Goal: Information Seeking & Learning: Learn about a topic

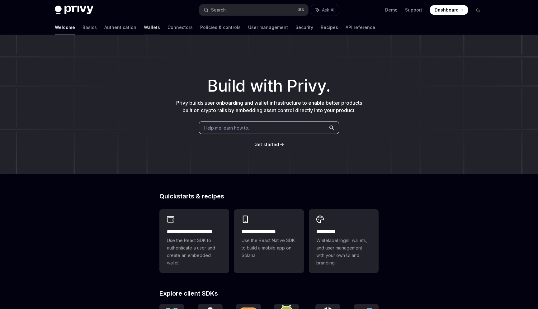
click at [144, 25] on link "Wallets" at bounding box center [152, 27] width 16 height 15
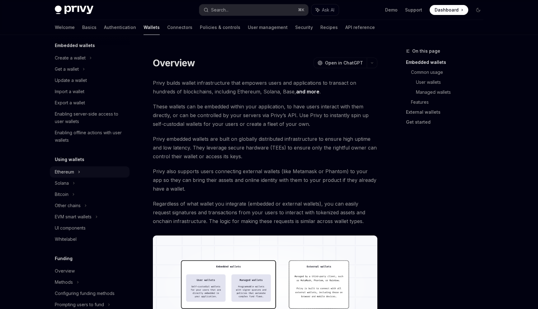
scroll to position [44, 0]
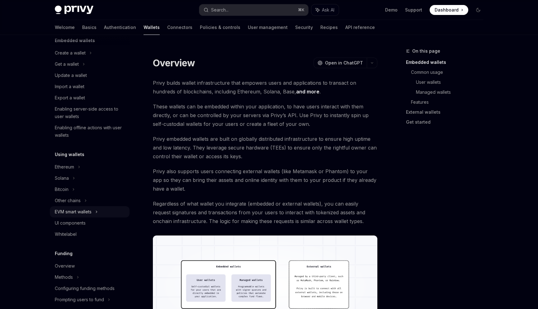
click at [81, 210] on div "EVM smart wallets" at bounding box center [73, 211] width 37 height 7
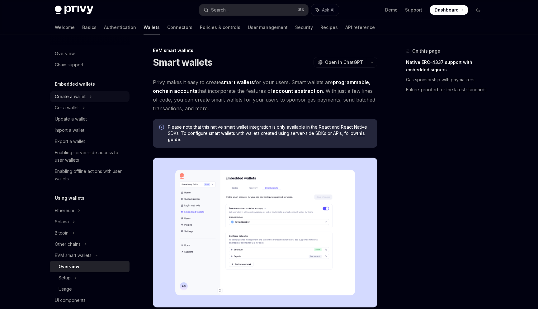
click at [72, 100] on div "Create a wallet" at bounding box center [70, 96] width 31 height 7
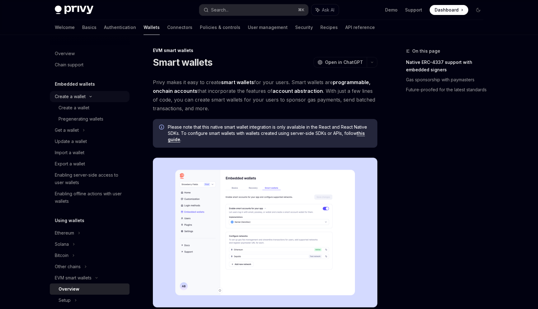
type textarea "*"
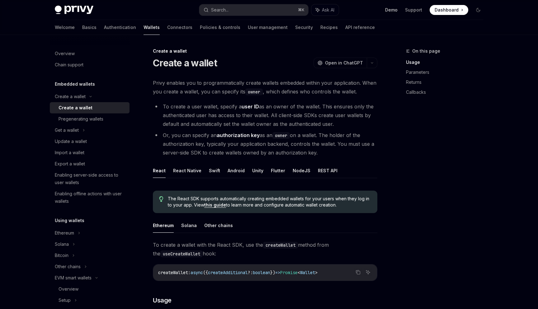
click at [392, 8] on link "Demo" at bounding box center [391, 10] width 12 height 6
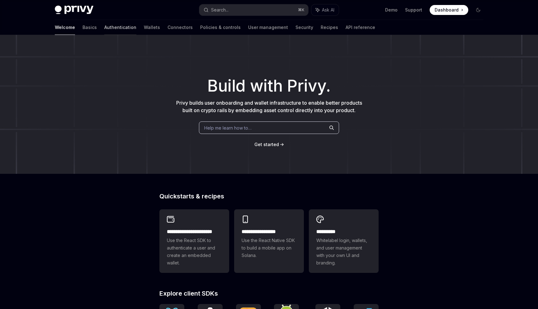
click at [104, 26] on link "Authentication" at bounding box center [120, 27] width 32 height 15
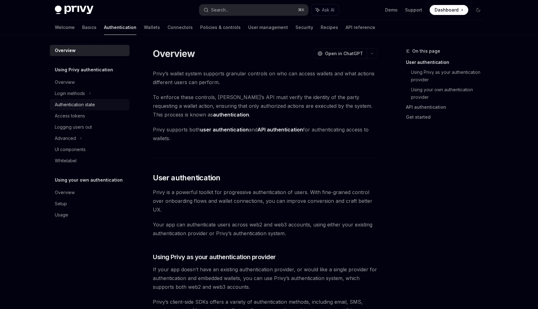
click at [82, 105] on div "Authentication state" at bounding box center [75, 104] width 40 height 7
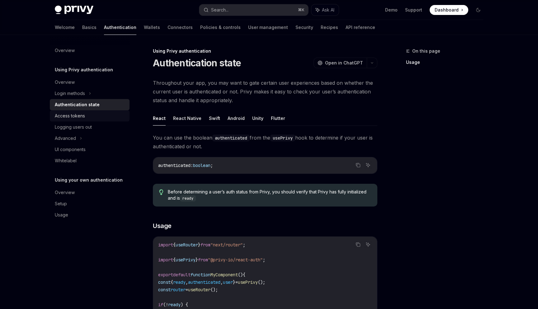
click at [64, 118] on div "Access tokens" at bounding box center [70, 115] width 30 height 7
type textarea "*"
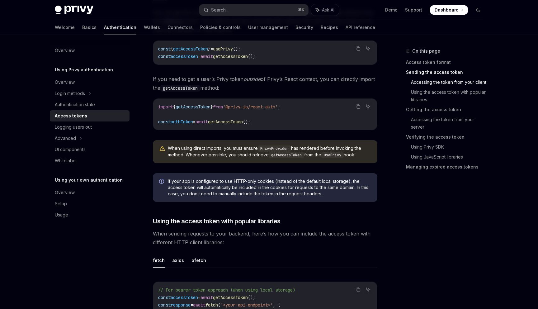
scroll to position [321, 0]
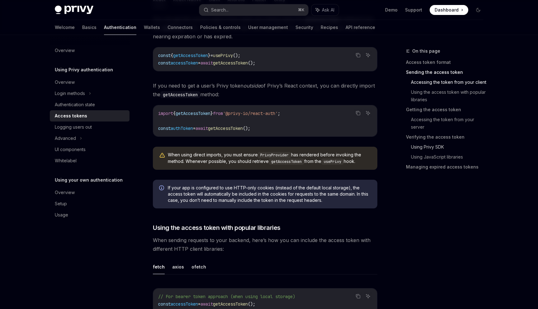
click at [424, 147] on link "Using Privy SDK" at bounding box center [449, 147] width 77 height 10
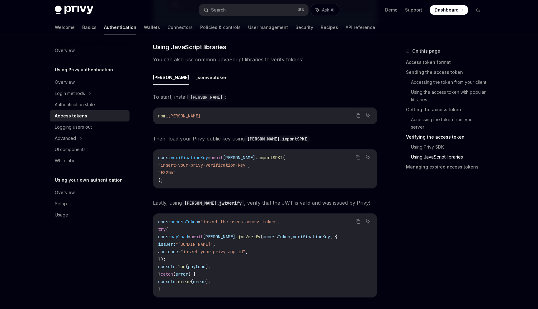
scroll to position [1314, 0]
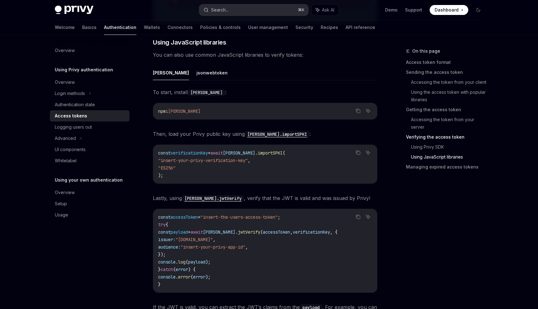
click at [226, 8] on div "Search..." at bounding box center [219, 9] width 17 height 7
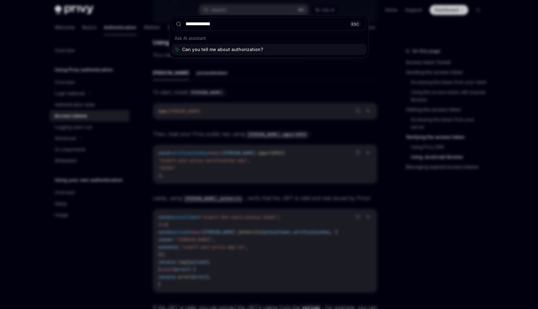
type input "**********"
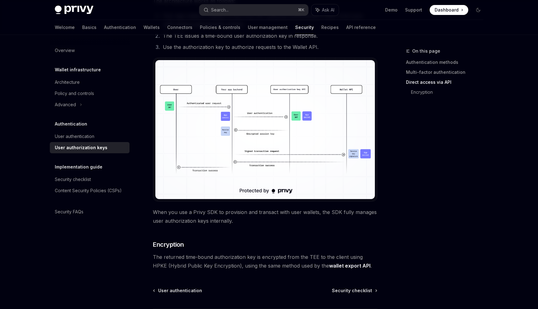
scroll to position [510, 0]
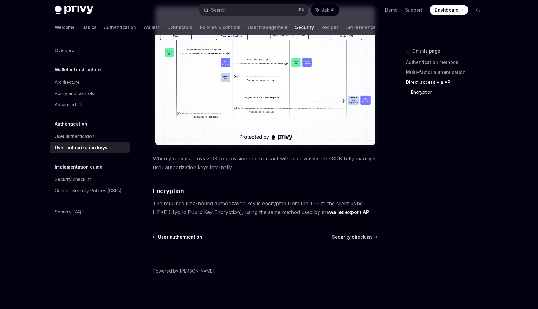
click at [183, 235] on span "User authentication" at bounding box center [180, 237] width 44 height 6
type textarea "*"
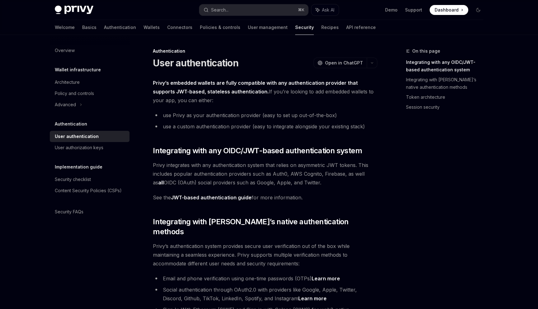
drag, startPoint x: 206, startPoint y: 98, endPoint x: 148, endPoint y: 84, distance: 59.6
click at [217, 92] on strong "Privy’s embedded wallets are fully compatible with any authentication provider …" at bounding box center [255, 87] width 205 height 15
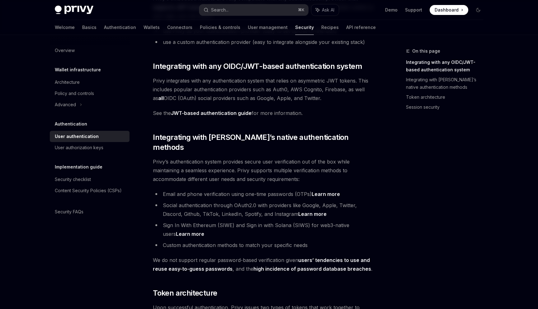
scroll to position [84, 0]
click at [212, 112] on link "JWT-based authentication guide" at bounding box center [211, 113] width 81 height 7
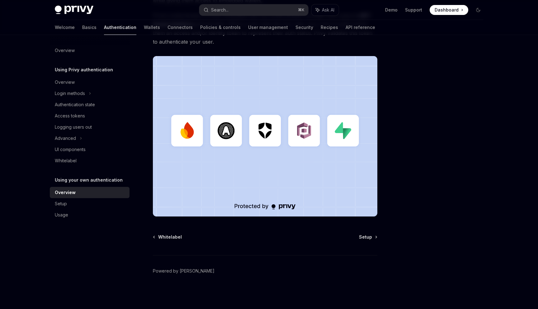
scroll to position [134, 0]
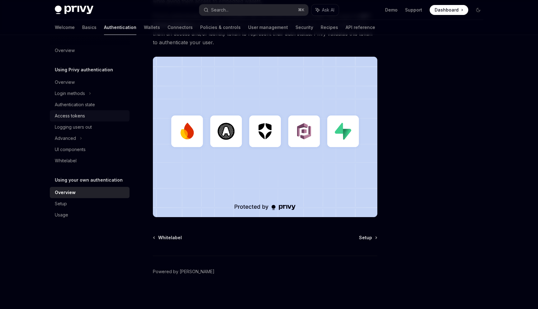
click at [68, 115] on div "Access tokens" at bounding box center [70, 115] width 30 height 7
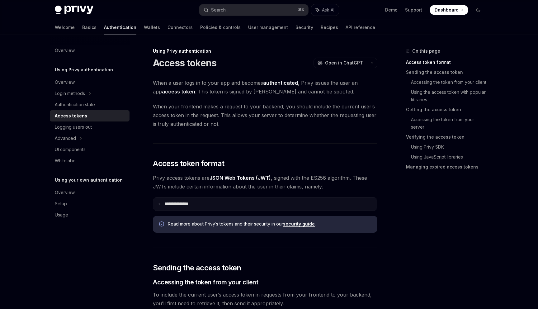
click at [201, 201] on summary "**********" at bounding box center [265, 203] width 224 height 13
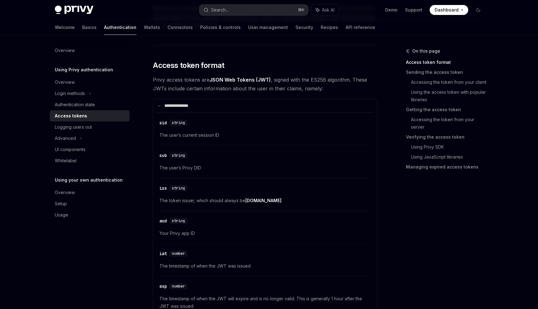
scroll to position [93, 0]
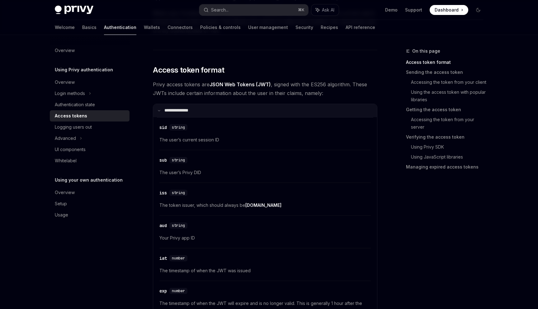
click at [175, 108] on p "**********" at bounding box center [180, 111] width 32 height 6
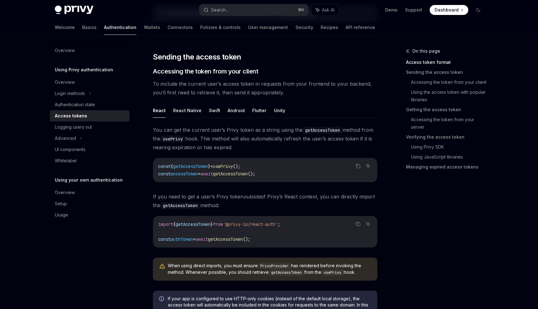
scroll to position [211, 0]
click at [273, 146] on span "You can get the current user’s Privy token as a string using the getAccessToken…" at bounding box center [265, 138] width 224 height 26
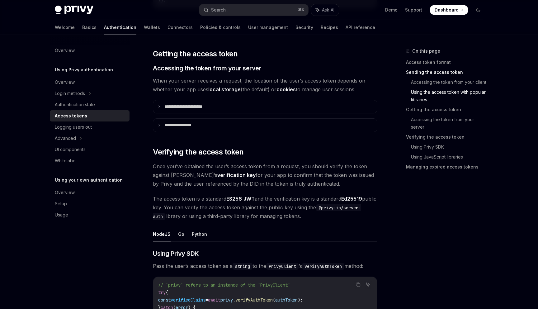
scroll to position [763, 0]
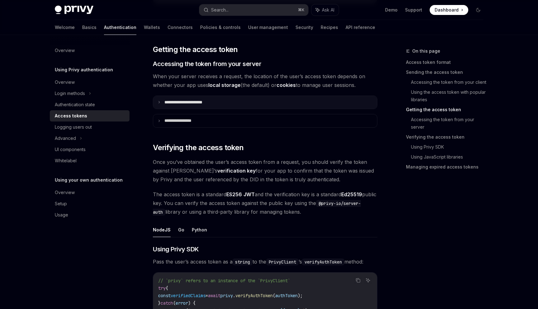
click at [182, 101] on p "**********" at bounding box center [190, 103] width 52 height 6
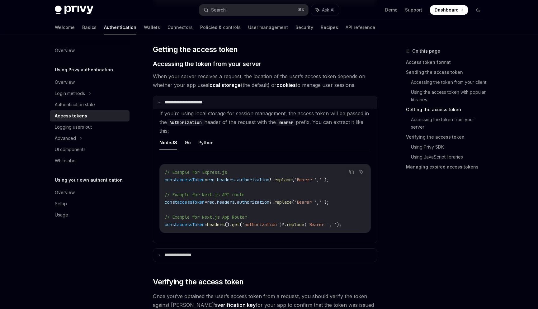
click at [182, 101] on p "**********" at bounding box center [189, 103] width 50 height 6
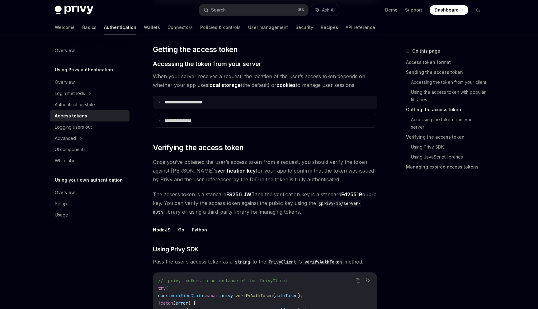
click at [182, 101] on p "**********" at bounding box center [190, 103] width 52 height 6
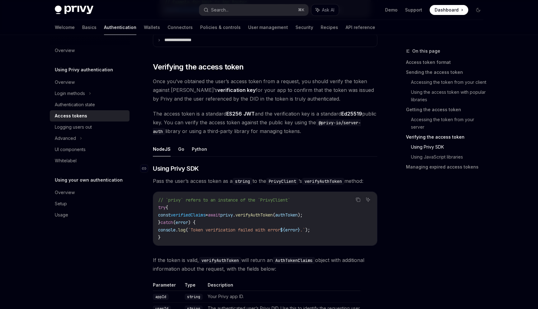
scroll to position [978, 0]
click at [144, 30] on link "Wallets" at bounding box center [152, 27] width 16 height 15
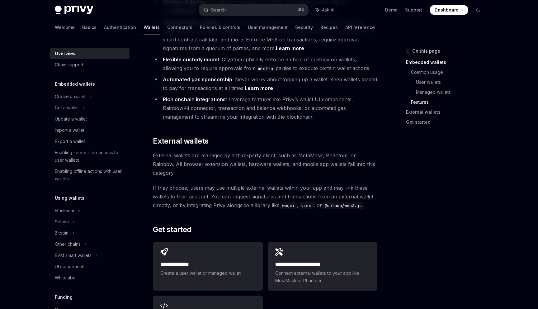
scroll to position [843, 0]
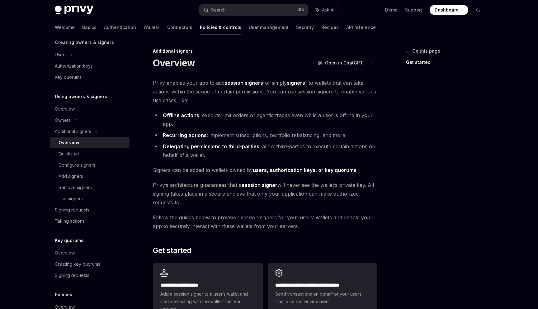
scroll to position [134, 0]
click at [77, 174] on div "Add signers" at bounding box center [70, 177] width 25 height 7
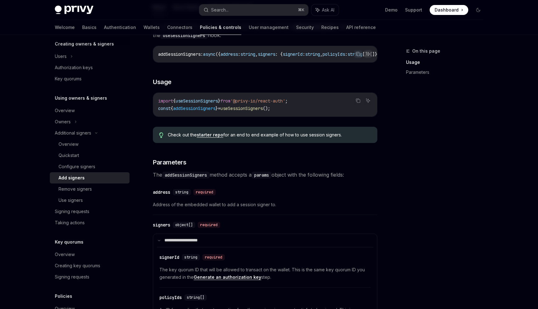
scroll to position [124, 0]
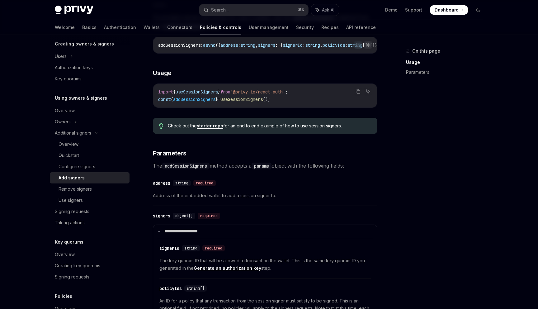
click at [215, 128] on link "starter repo" at bounding box center [210, 126] width 26 height 6
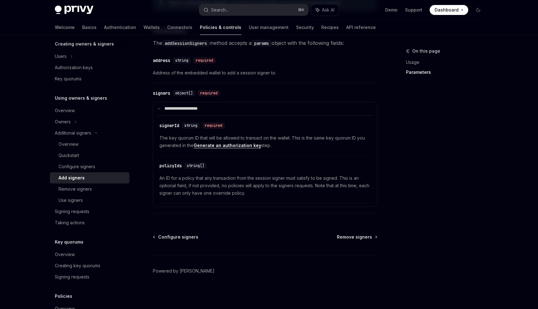
scroll to position [249, 0]
click at [73, 200] on div "Use signers" at bounding box center [70, 199] width 24 height 7
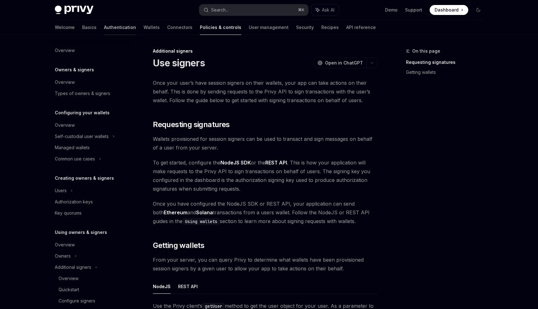
click at [104, 26] on link "Authentication" at bounding box center [120, 27] width 32 height 15
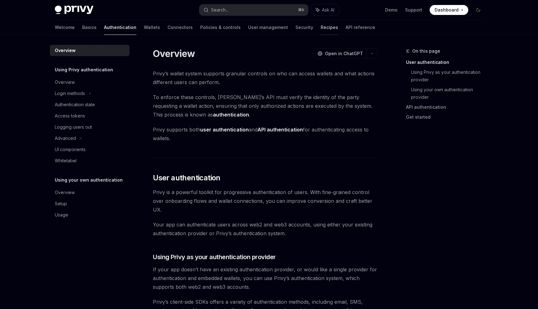
click at [320, 26] on link "Recipes" at bounding box center [328, 27] width 17 height 15
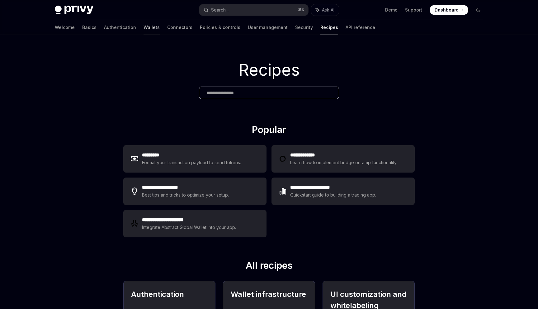
click at [143, 27] on link "Wallets" at bounding box center [151, 27] width 16 height 15
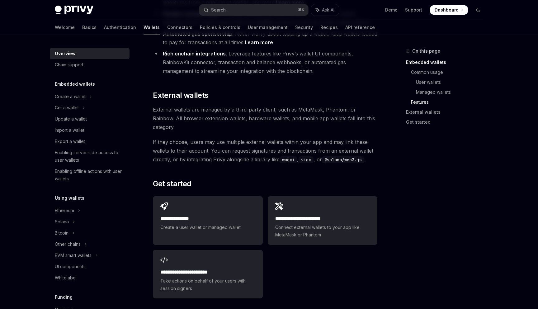
scroll to position [879, 0]
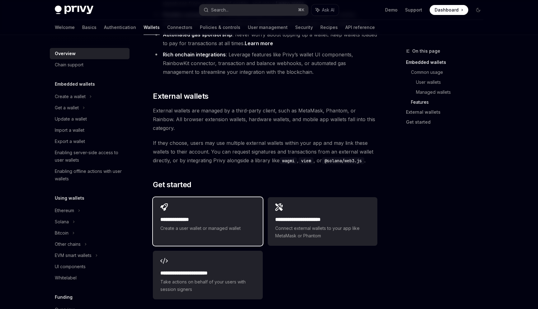
click at [215, 197] on div "**********" at bounding box center [208, 217] width 110 height 41
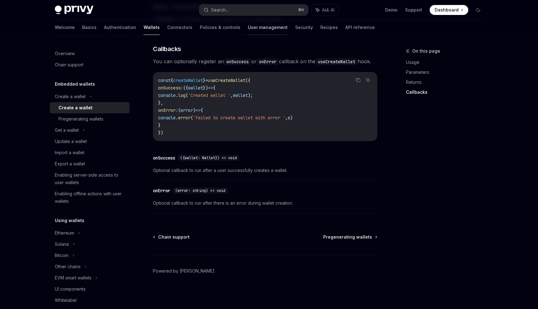
click at [248, 26] on link "User management" at bounding box center [268, 27] width 40 height 15
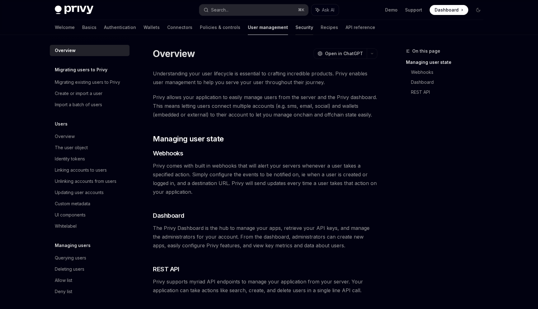
click at [295, 32] on link "Security" at bounding box center [304, 27] width 18 height 15
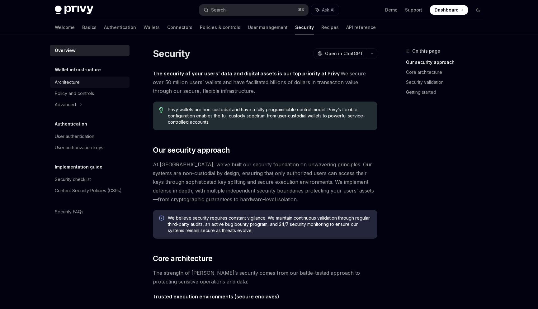
click at [88, 79] on div "Architecture" at bounding box center [90, 81] width 71 height 7
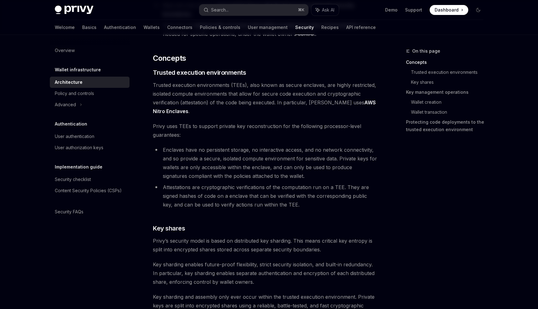
scroll to position [104, 0]
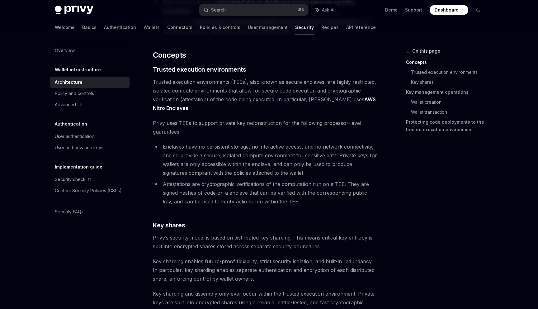
click at [239, 83] on span "Trusted execution environments (TEEs), also known as secure enclaves, are highl…" at bounding box center [265, 94] width 224 height 35
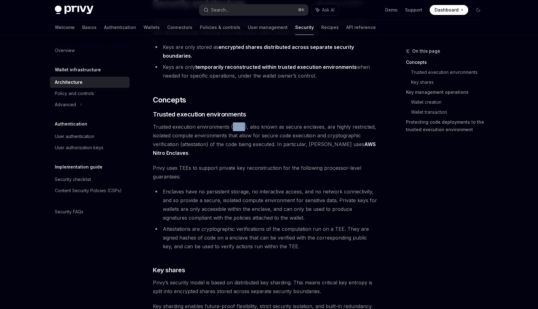
scroll to position [54, 0]
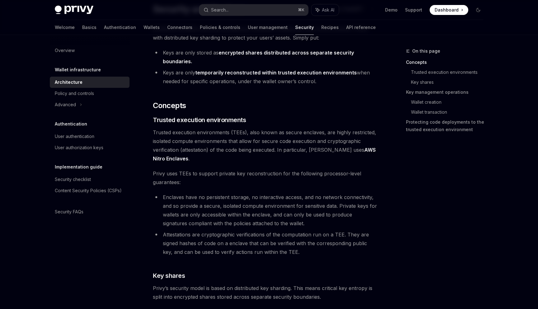
click at [259, 193] on li "Enclaves have no persistent storage, no interactive access, and no network conn…" at bounding box center [265, 210] width 224 height 35
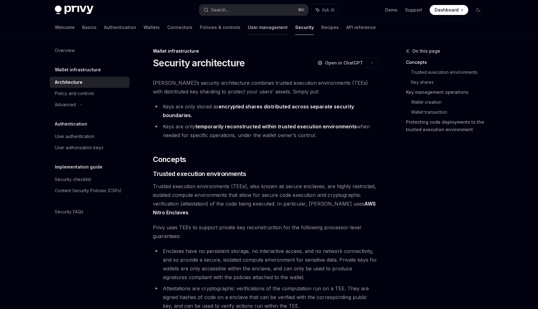
click at [248, 27] on link "User management" at bounding box center [268, 27] width 40 height 15
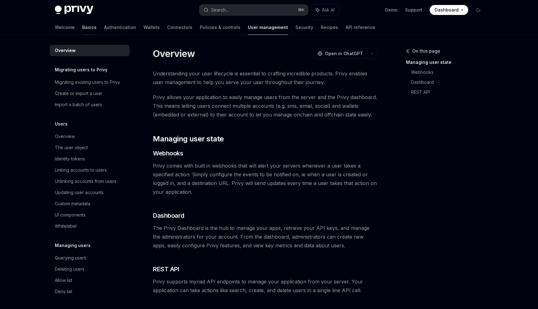
click at [82, 27] on link "Basics" at bounding box center [89, 27] width 14 height 15
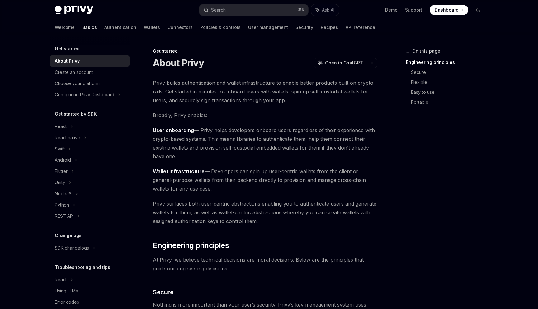
click at [70, 11] on img at bounding box center [74, 10] width 39 height 9
type textarea "*"
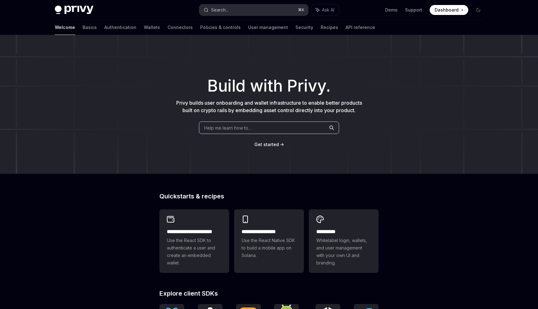
click at [226, 11] on div "Search..." at bounding box center [219, 9] width 17 height 7
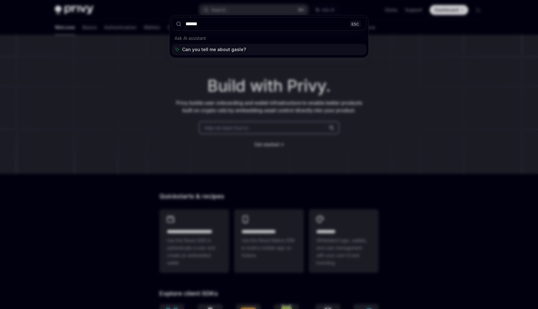
type input "*******"
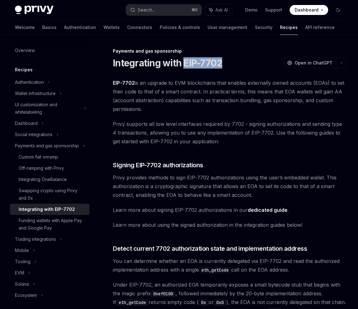
drag, startPoint x: 184, startPoint y: 62, endPoint x: 228, endPoint y: 62, distance: 44.5
click at [229, 62] on div "Integrating with EIP-7702 OpenAI Open in ChatGPT" at bounding box center [230, 62] width 234 height 11
copy h1 "EIP-7702"
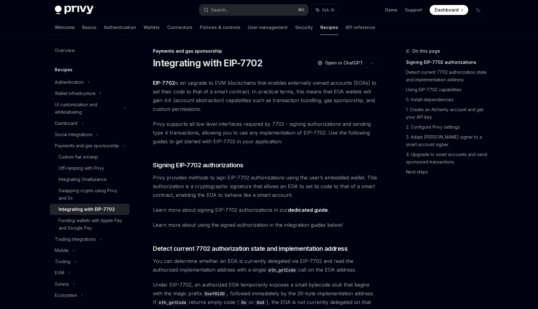
click at [242, 138] on span "Privy supports all low level interfaces required by 7702 - signing authorizatio…" at bounding box center [265, 132] width 224 height 26
click at [100, 168] on div "Off-ramping with Privy" at bounding box center [80, 167] width 45 height 7
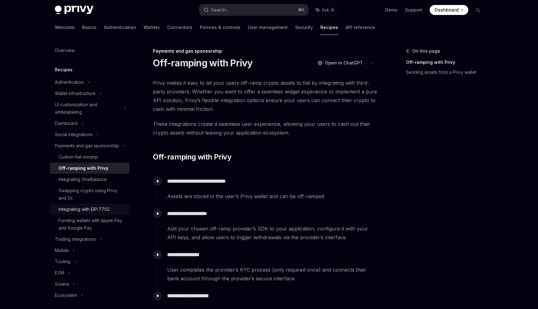
click at [79, 210] on div "Integrating with EIP-7702" at bounding box center [83, 208] width 51 height 7
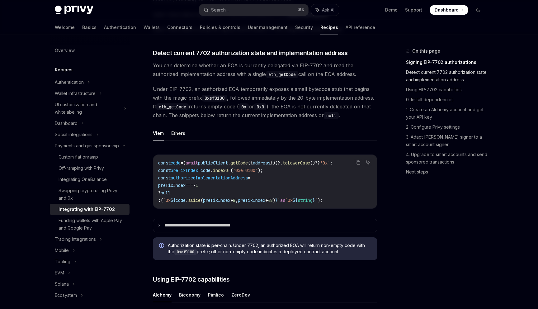
click at [427, 76] on link "Detect current 7702 authorization state and implementation address" at bounding box center [447, 75] width 82 height 17
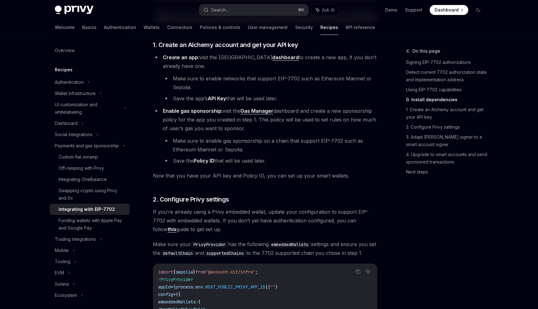
scroll to position [598, 0]
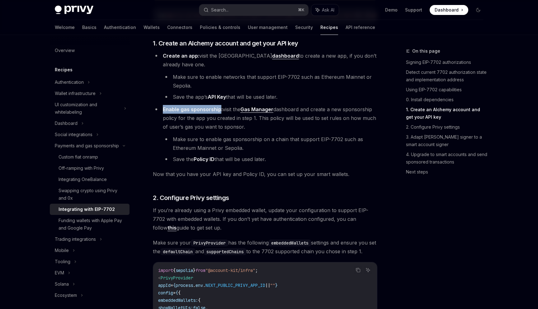
drag, startPoint x: 161, startPoint y: 114, endPoint x: 220, endPoint y: 114, distance: 58.2
click at [220, 114] on li "Enable gas sponsorship: visit the Gas Manager dashboard and create a new sponso…" at bounding box center [265, 134] width 224 height 58
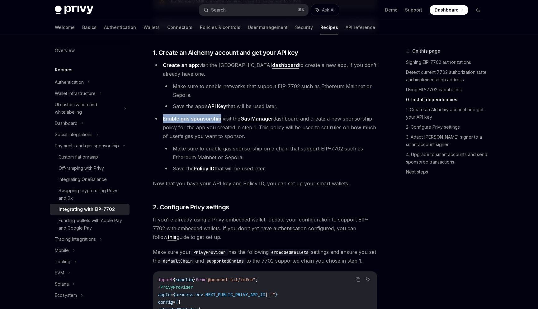
scroll to position [589, 0]
click at [307, 161] on li "Make sure to enable gas sponsorship on a chain that support EIP-7702 such as Et…" at bounding box center [270, 151] width 214 height 17
click at [256, 121] on link "Gas Manager" at bounding box center [256, 118] width 33 height 7
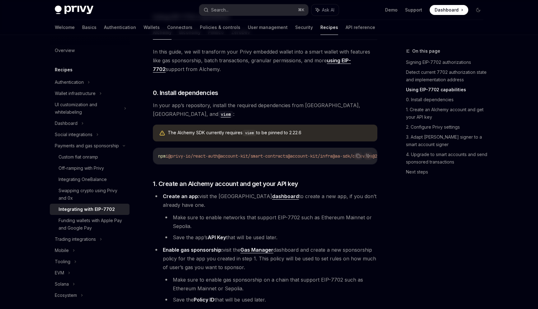
scroll to position [557, 0]
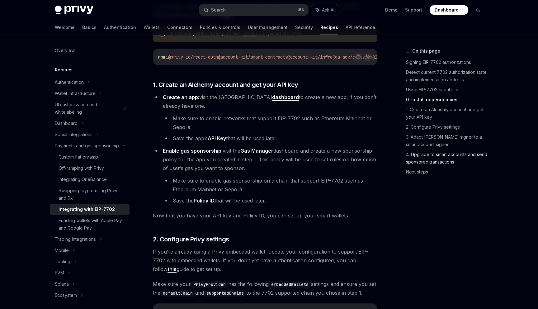
click at [434, 156] on link "4. Upgrade to smart accounts and send sponsored transactions" at bounding box center [447, 157] width 82 height 17
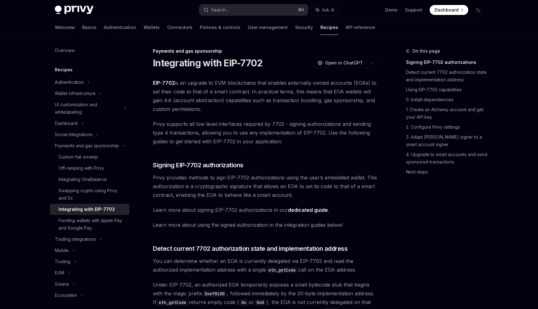
click at [269, 199] on span "Privy provides methods to sign EIP-7702 authorizations using the user’s embedde…" at bounding box center [265, 186] width 224 height 26
click at [86, 168] on div "Off-ramping with Privy" at bounding box center [80, 167] width 45 height 7
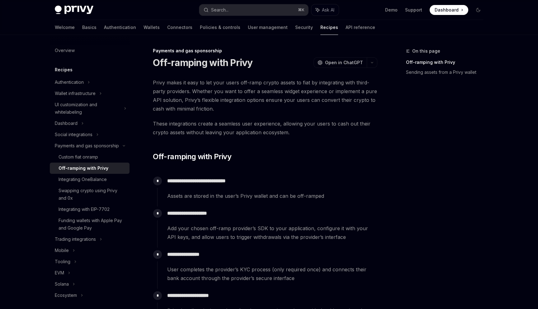
scroll to position [2, 0]
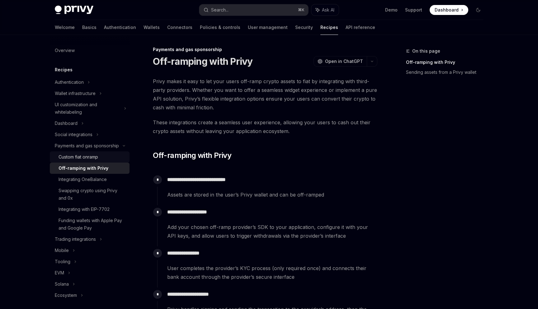
click at [78, 158] on div "Custom fiat onramp" at bounding box center [78, 156] width 40 height 7
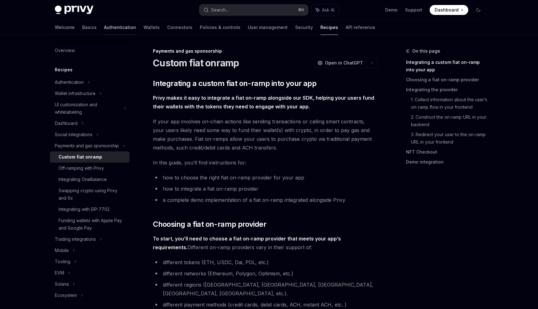
click at [104, 24] on link "Authentication" at bounding box center [120, 27] width 32 height 15
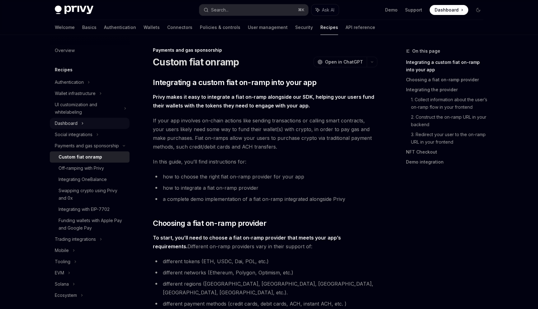
click at [82, 122] on icon at bounding box center [82, 122] width 2 height 7
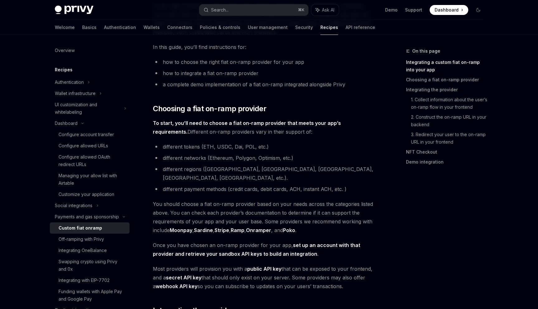
scroll to position [117, 0]
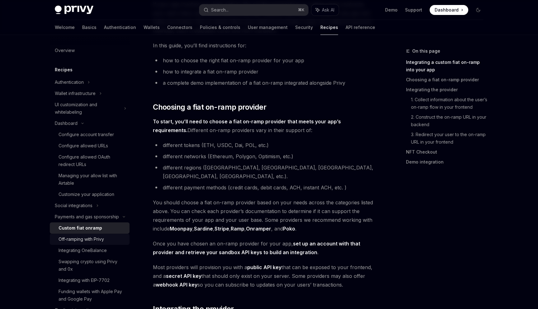
click at [98, 237] on div "Off-ramping with Privy" at bounding box center [80, 238] width 45 height 7
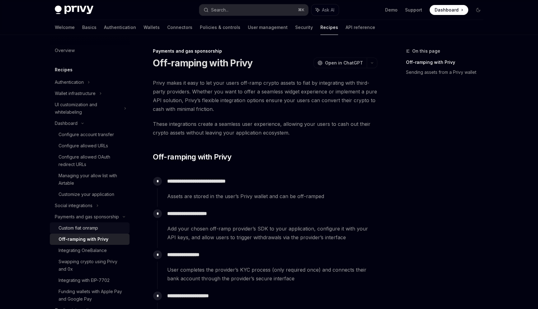
click at [85, 228] on div "Custom fiat onramp" at bounding box center [78, 227] width 40 height 7
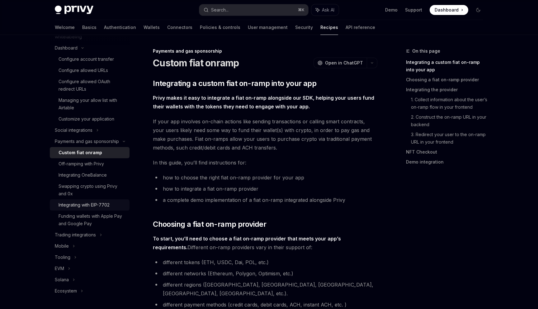
click at [98, 204] on div "Integrating with EIP-7702" at bounding box center [83, 204] width 51 height 7
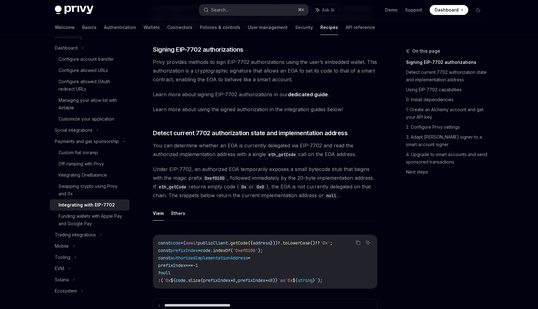
scroll to position [116, 0]
click at [99, 185] on div "Swapping crypto using Privy and 0x" at bounding box center [91, 189] width 67 height 15
type textarea "*"
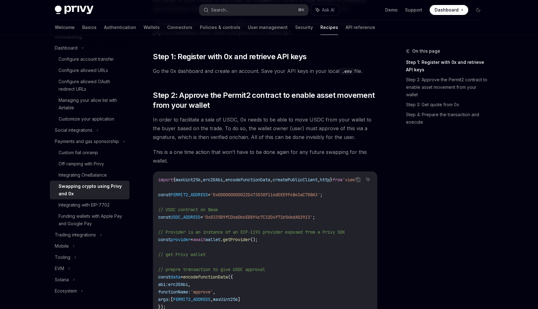
scroll to position [92, 0]
